Goal: Task Accomplishment & Management: Use online tool/utility

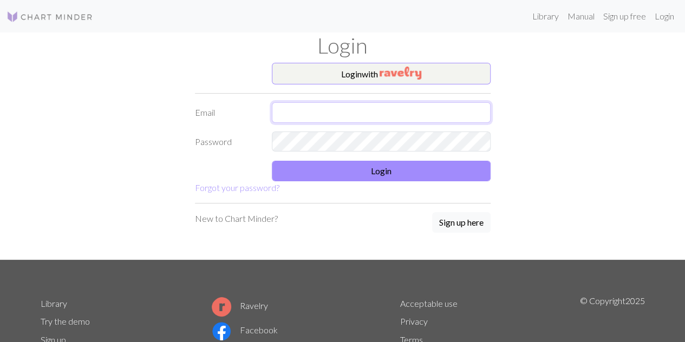
type input "[EMAIL_ADDRESS][DOMAIN_NAME]"
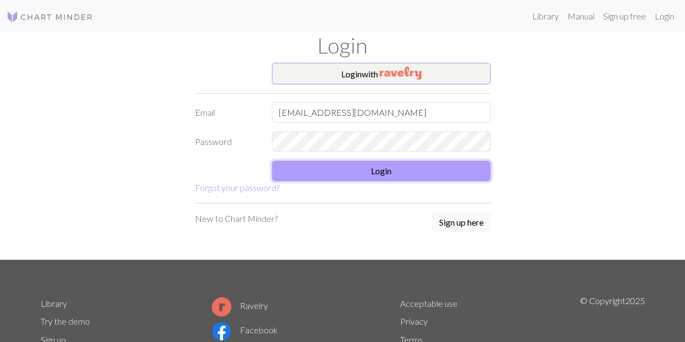
click at [317, 174] on button "Login" at bounding box center [381, 171] width 219 height 21
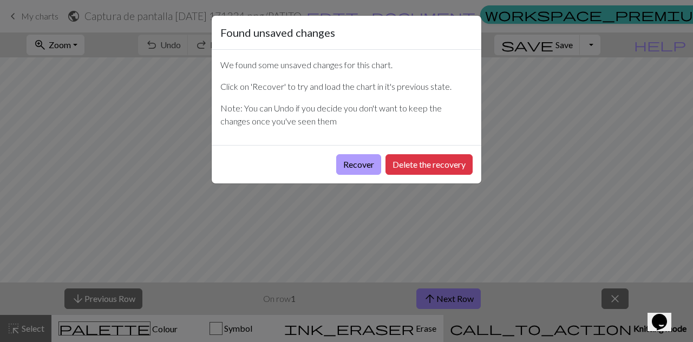
click at [371, 170] on button "Recover" at bounding box center [358, 164] width 45 height 21
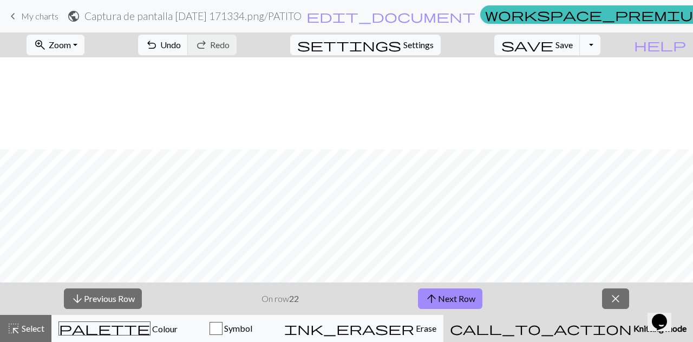
scroll to position [213, 0]
click at [446, 303] on button "arrow_upward Next Row" at bounding box center [450, 298] width 64 height 21
click at [442, 297] on button "arrow_upward Next Row" at bounding box center [450, 298] width 64 height 21
click at [438, 301] on button "arrow_upward Next Row" at bounding box center [450, 298] width 64 height 21
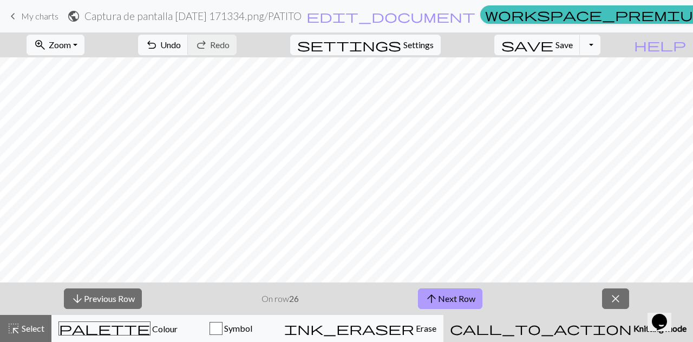
click at [438, 301] on button "arrow_upward Next Row" at bounding box center [450, 298] width 64 height 21
click at [438, 298] on span "arrow_upward" at bounding box center [431, 298] width 13 height 15
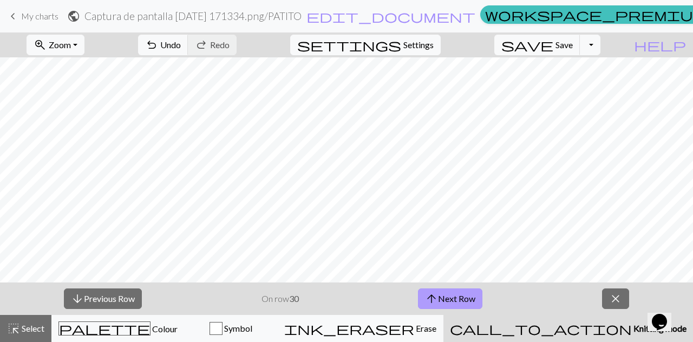
click at [438, 292] on span "arrow_upward" at bounding box center [431, 298] width 13 height 15
